Goal: Check status: Check status

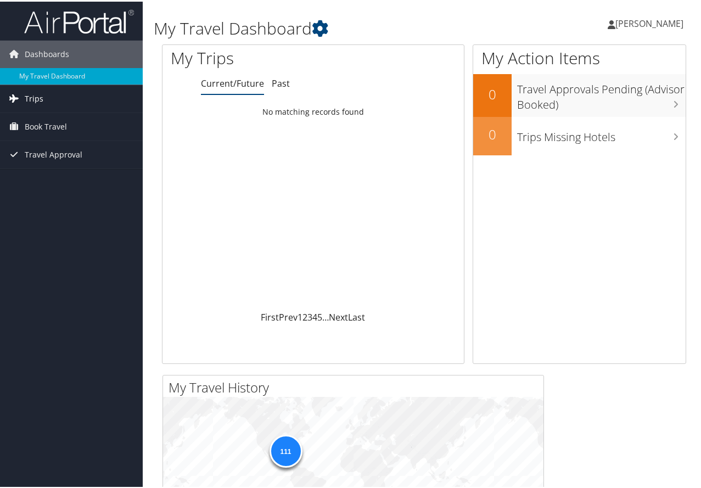
click at [36, 98] on span "Trips" at bounding box center [34, 96] width 19 height 27
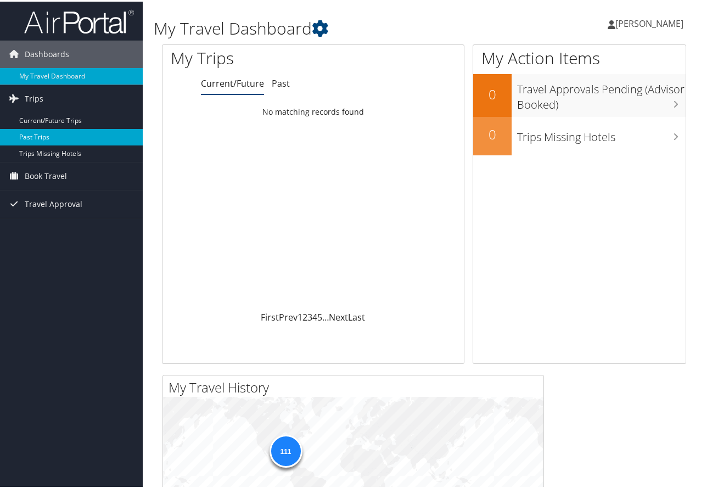
click at [40, 134] on link "Past Trips" at bounding box center [71, 135] width 143 height 16
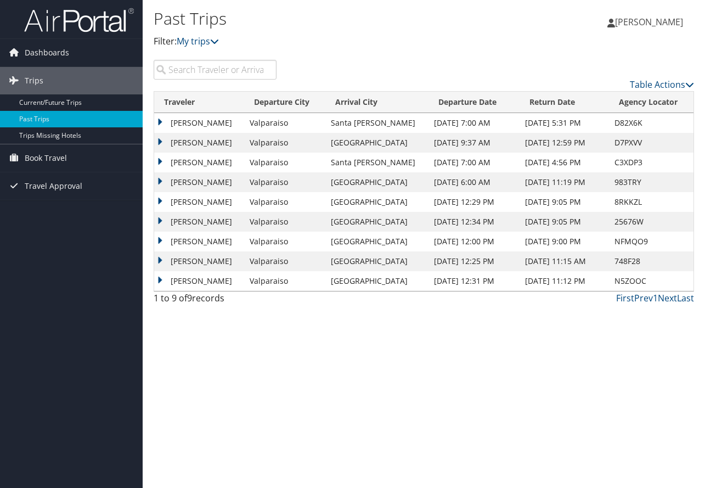
click at [173, 125] on td "[PERSON_NAME]" at bounding box center [199, 123] width 90 height 20
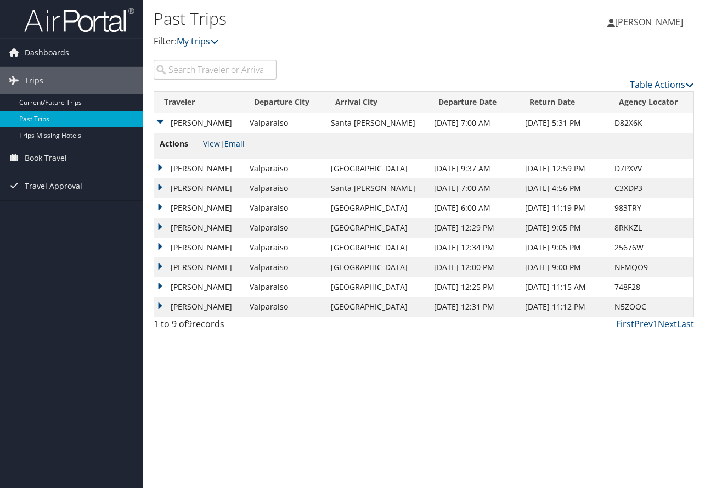
click at [216, 145] on link "View" at bounding box center [211, 143] width 17 height 10
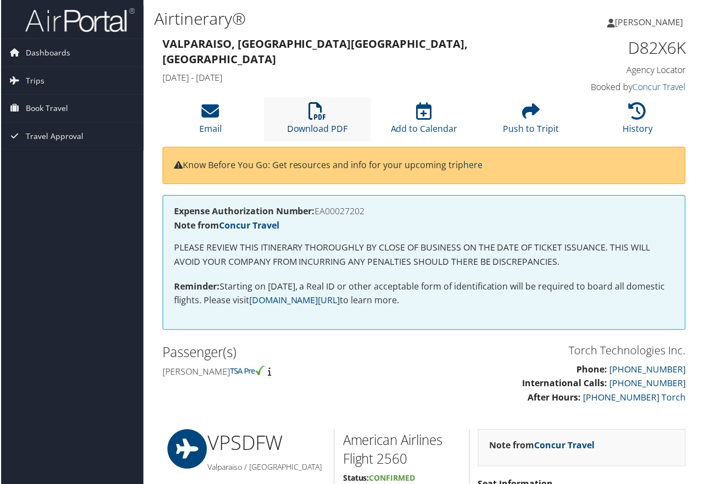
click at [312, 115] on icon at bounding box center [317, 112] width 18 height 18
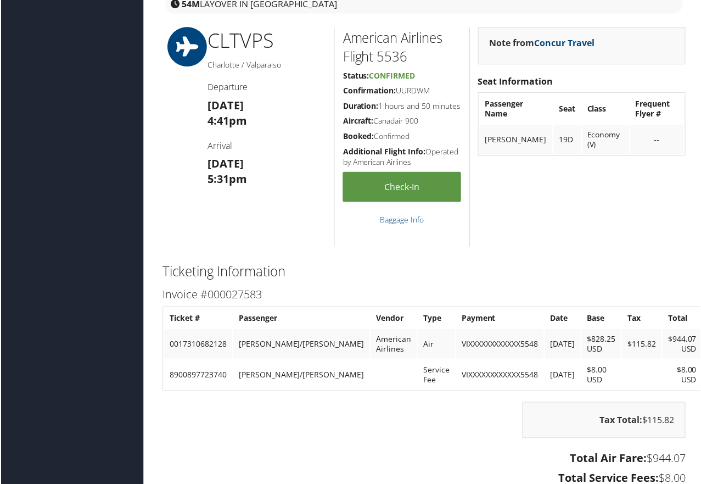
scroll to position [2147, 0]
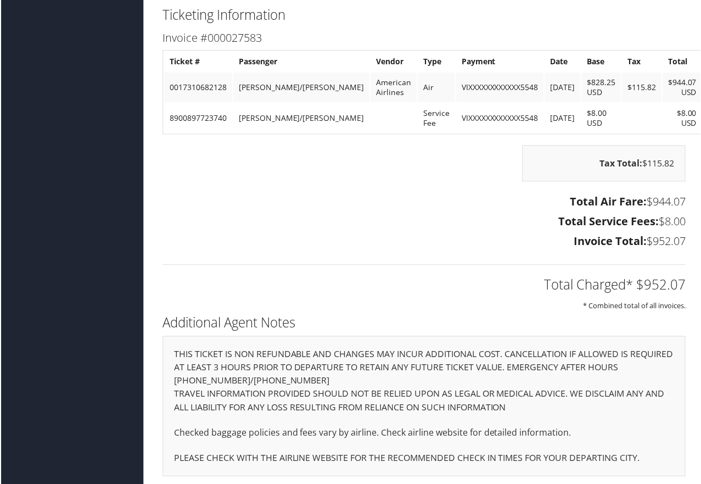
click at [642, 279] on h2 "Total Charged* $952.07" at bounding box center [424, 285] width 524 height 19
drag, startPoint x: 643, startPoint y: 282, endPoint x: 683, endPoint y: 280, distance: 40.1
click at [683, 280] on div "Total Charged* $952.07 * Combined total of all invoices." at bounding box center [424, 283] width 541 height 58
